Goal: Task Accomplishment & Management: Manage account settings

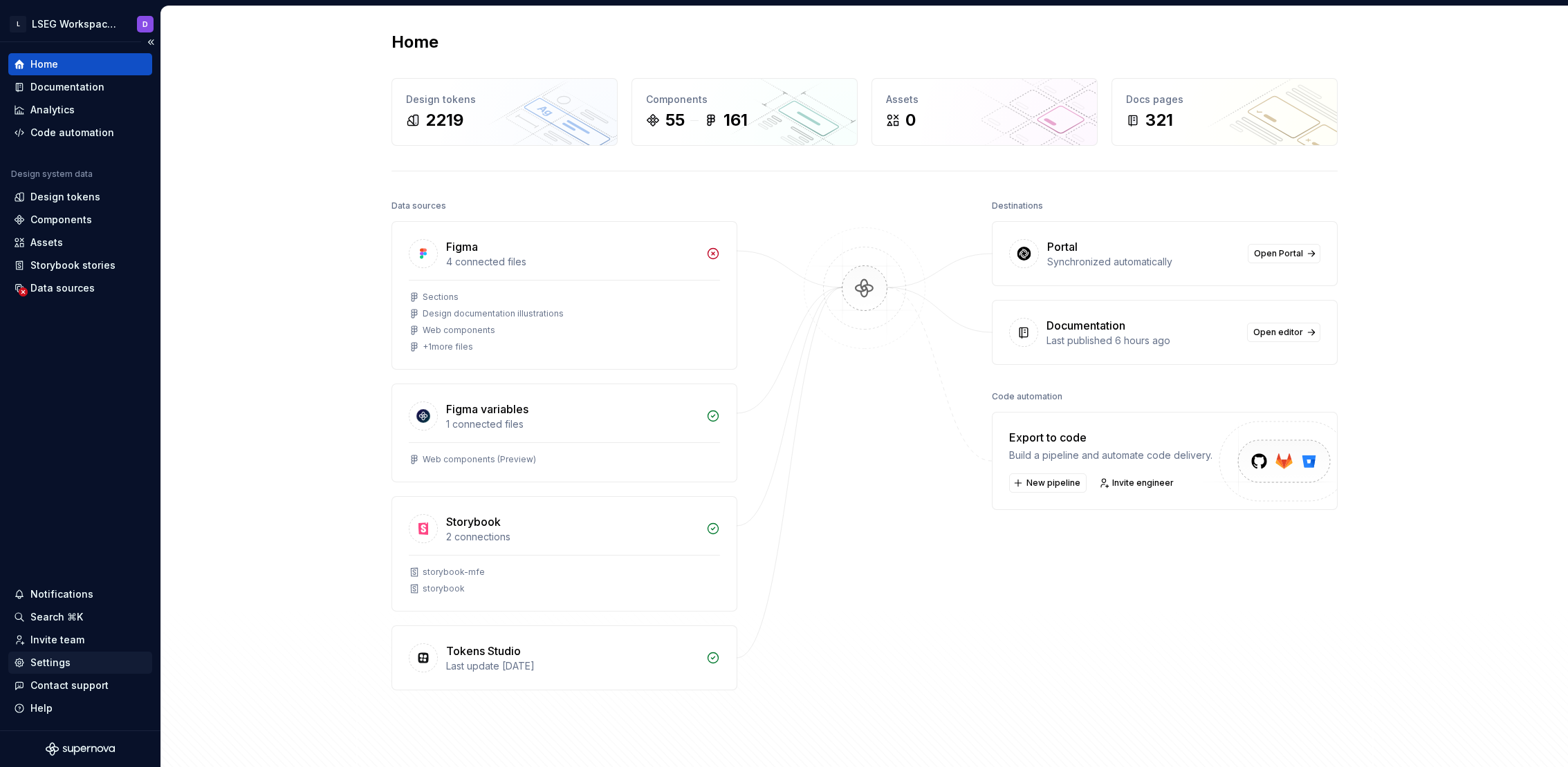
click at [64, 660] on div "Settings" at bounding box center [50, 663] width 40 height 14
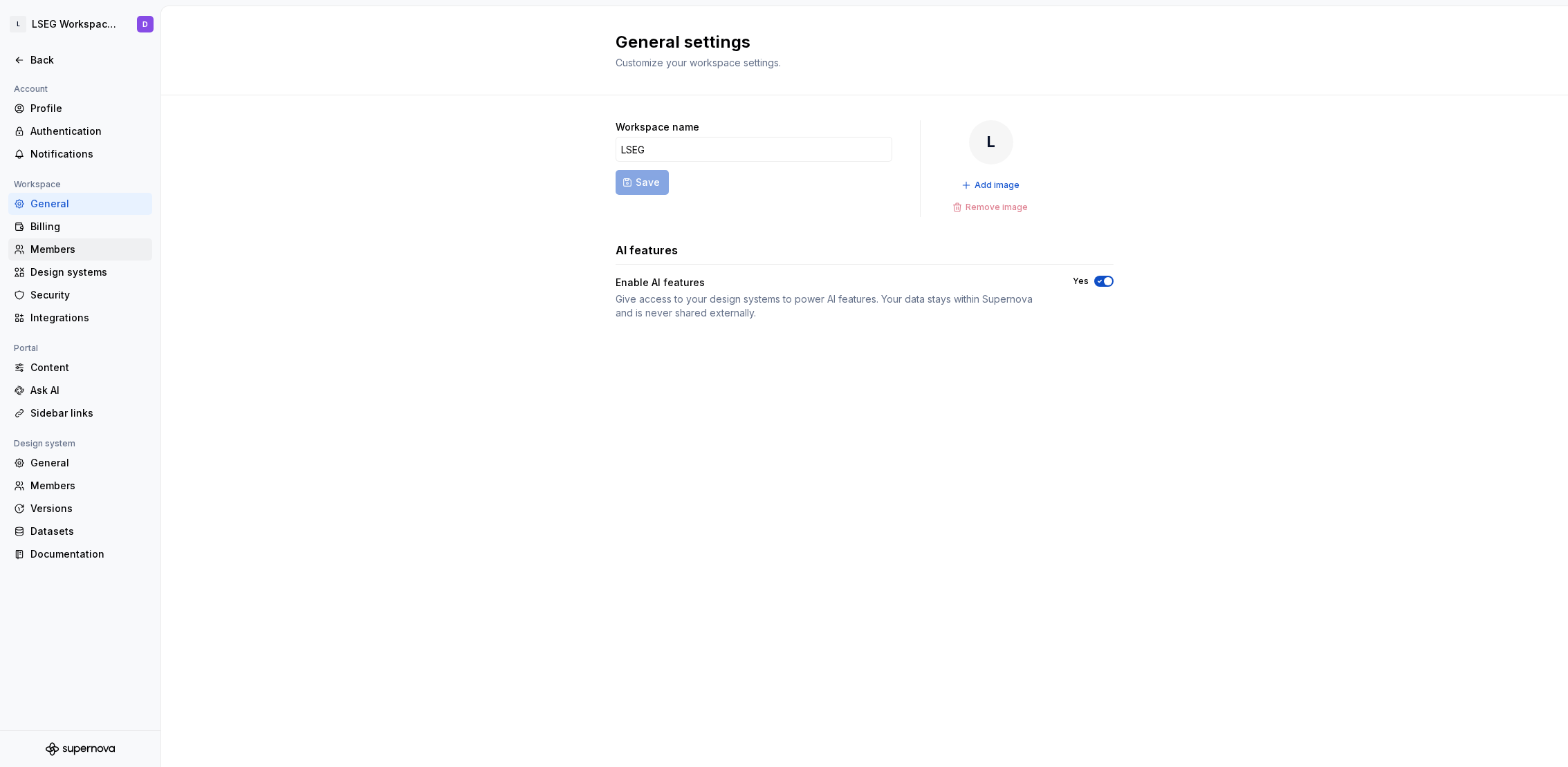
click at [65, 255] on div "Members" at bounding box center [89, 250] width 117 height 14
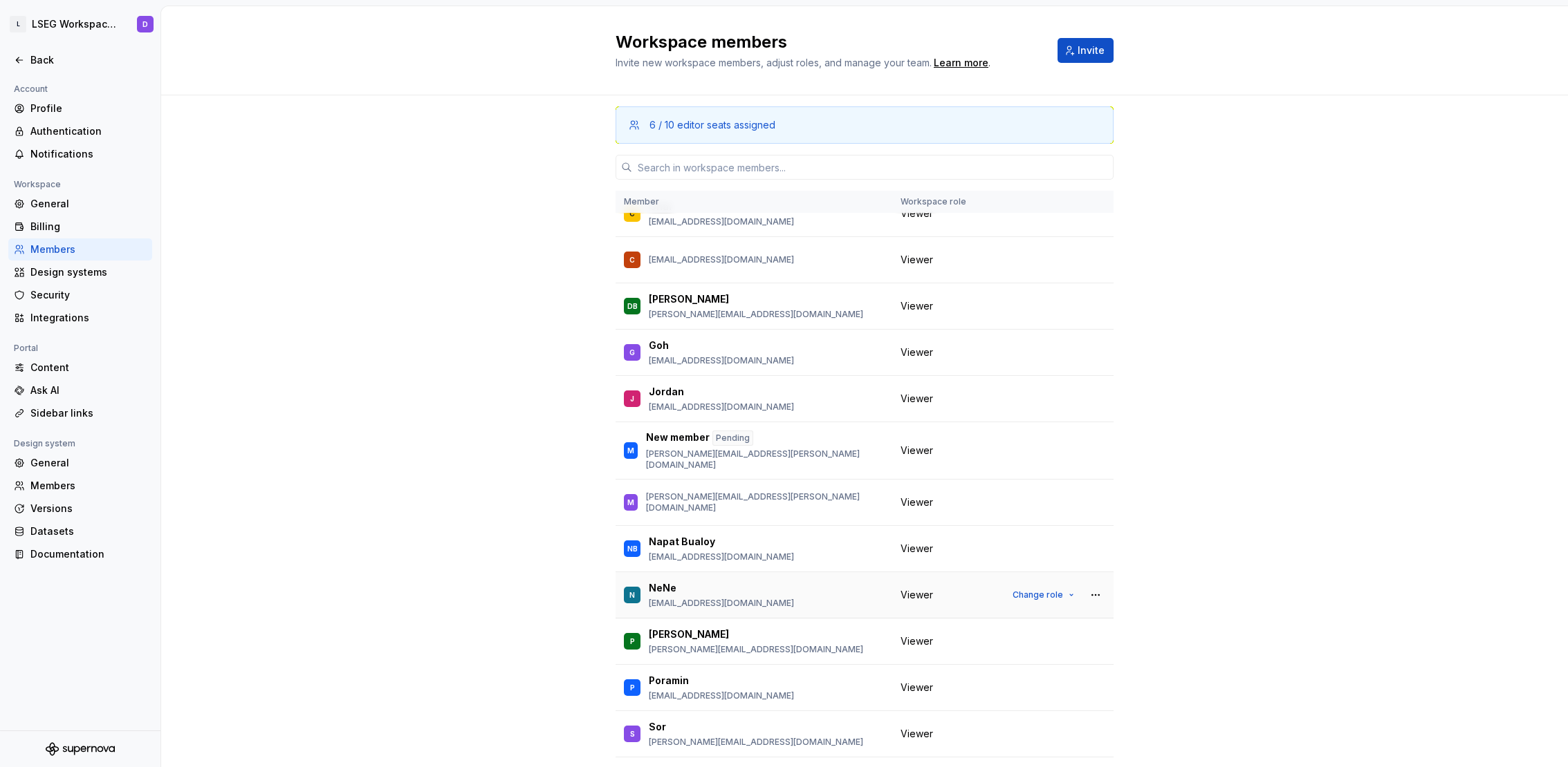
scroll to position [484, 0]
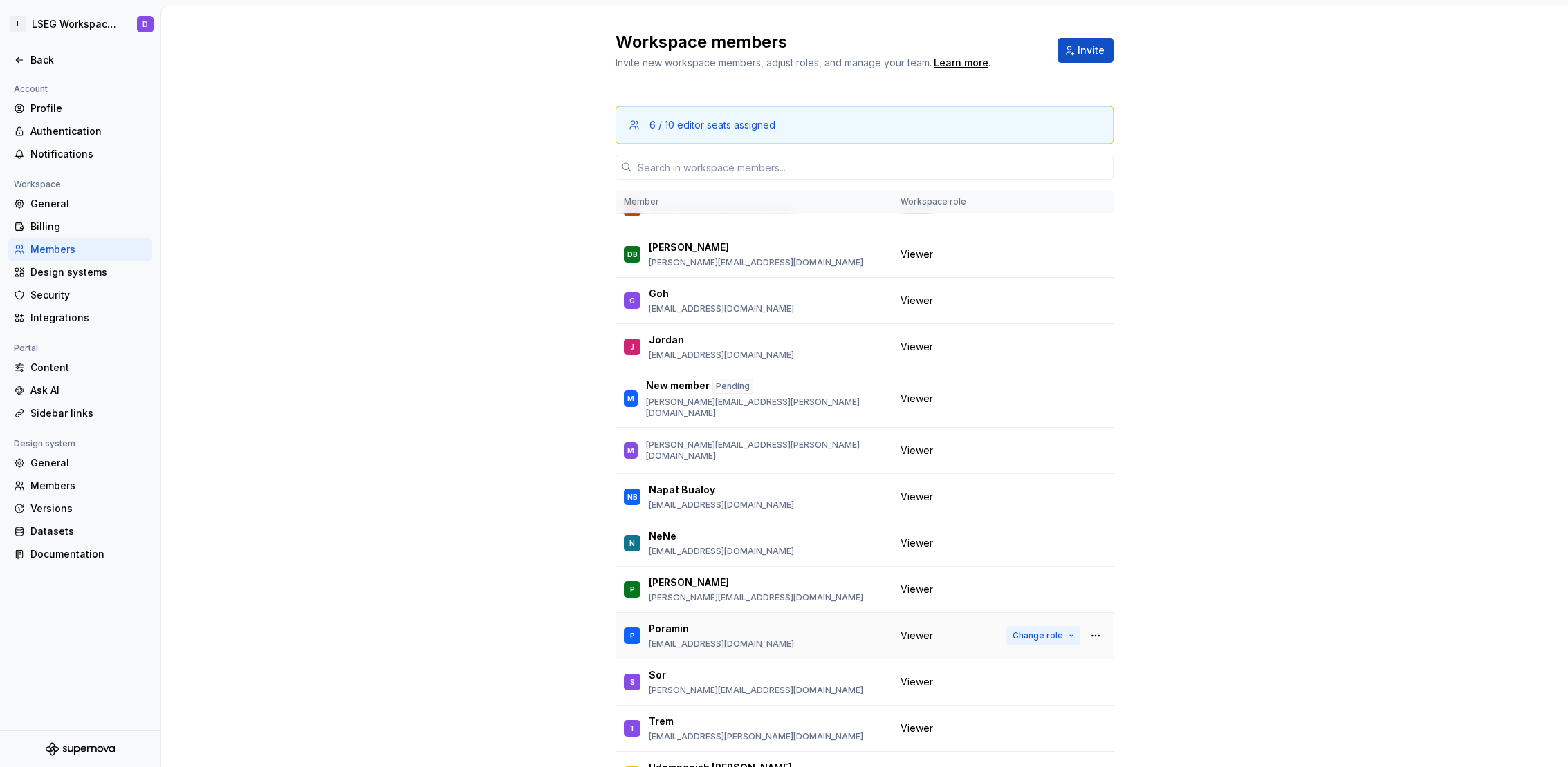
click at [1043, 630] on span "Change role" at bounding box center [1038, 635] width 51 height 11
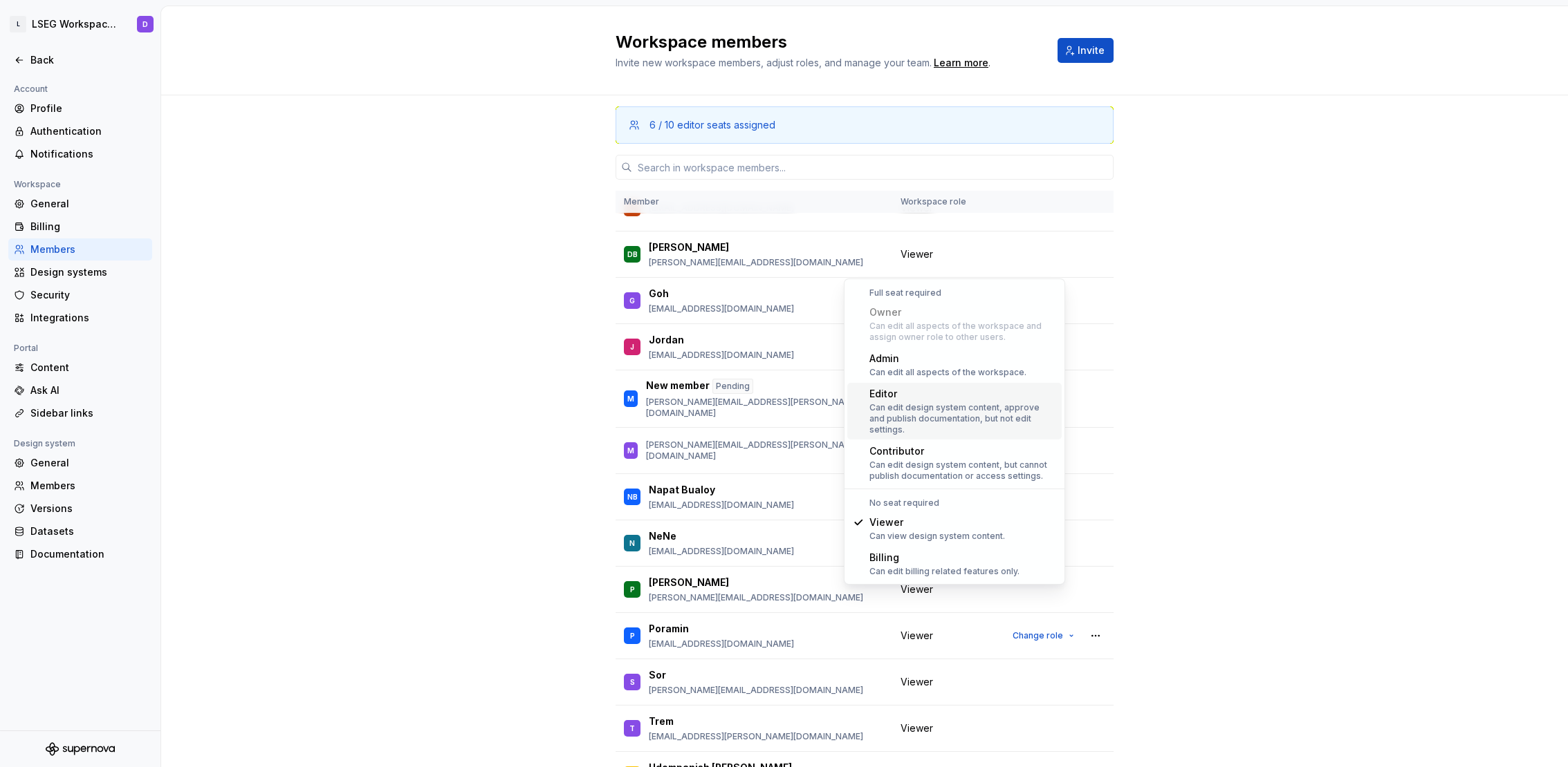
click at [935, 405] on div "Can edit design system content, approve and publish documentation, but not edit…" at bounding box center [963, 419] width 187 height 33
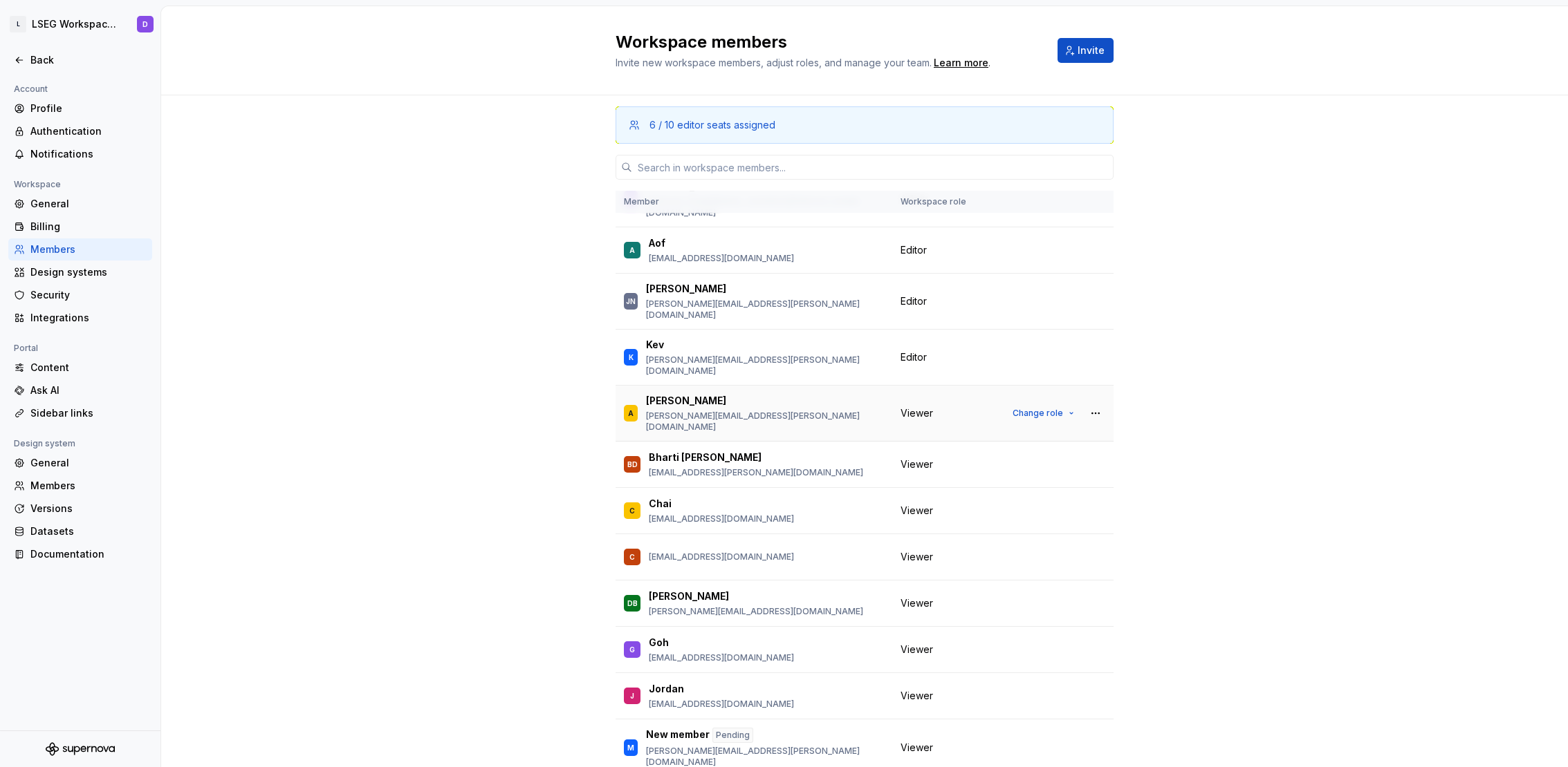
scroll to position [0, 0]
